Goal: Navigation & Orientation: Find specific page/section

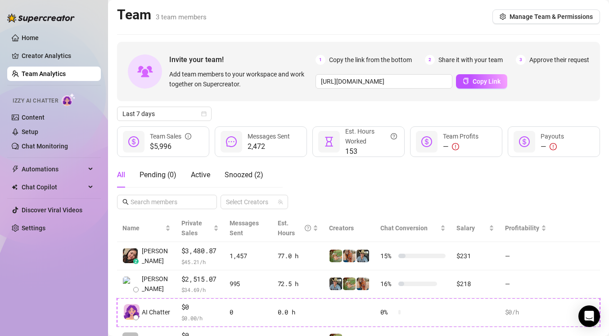
scroll to position [45, 0]
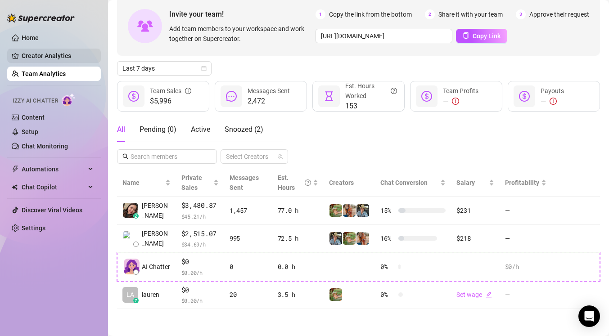
click at [60, 52] on link "Creator Analytics" at bounding box center [58, 56] width 72 height 14
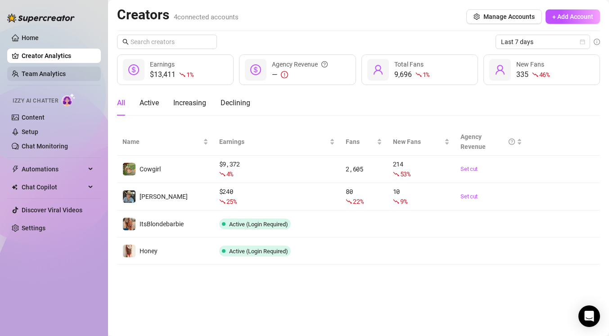
click at [66, 70] on link "Team Analytics" at bounding box center [44, 73] width 44 height 7
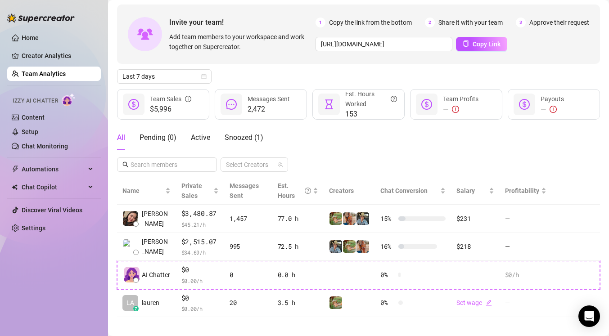
scroll to position [45, 0]
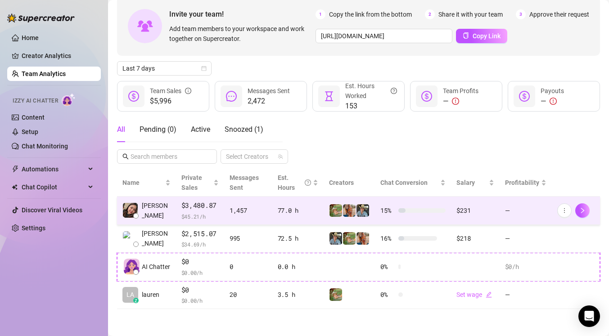
click at [288, 216] on td "77.0 h" at bounding box center [298, 211] width 52 height 28
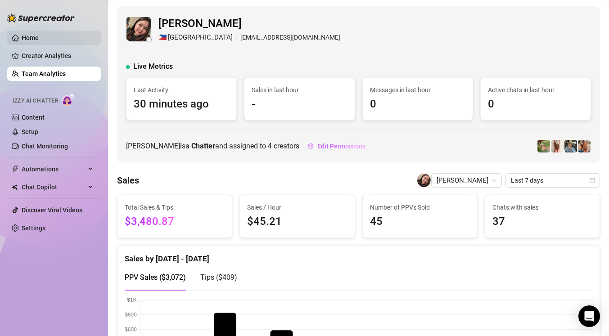
click at [39, 40] on link "Home" at bounding box center [30, 37] width 17 height 7
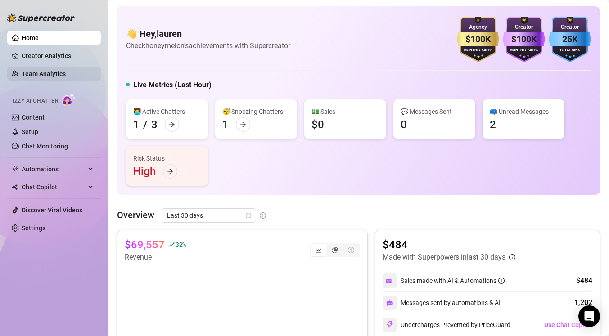
click at [66, 77] on link "Team Analytics" at bounding box center [44, 73] width 44 height 7
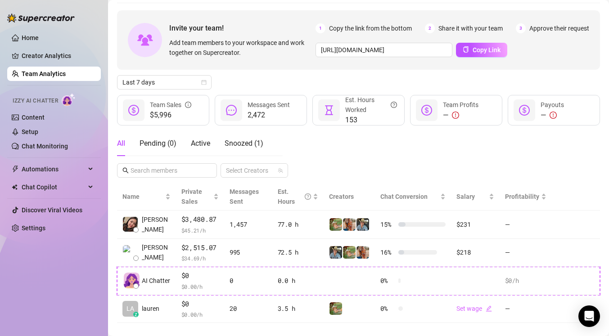
scroll to position [45, 0]
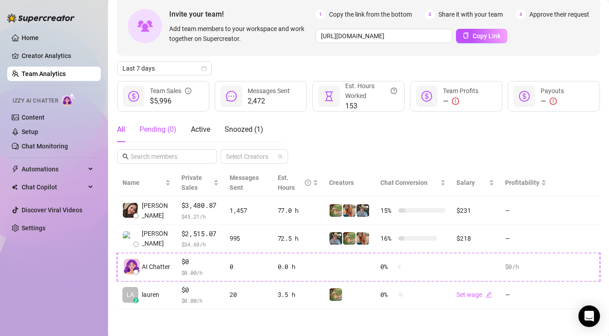
click at [167, 134] on div "Pending ( 0 )" at bounding box center [158, 129] width 37 height 11
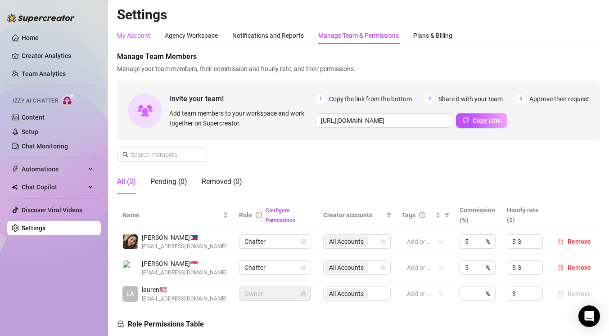
click at [128, 36] on div "My Account" at bounding box center [133, 36] width 33 height 10
